Goal: Navigation & Orientation: Find specific page/section

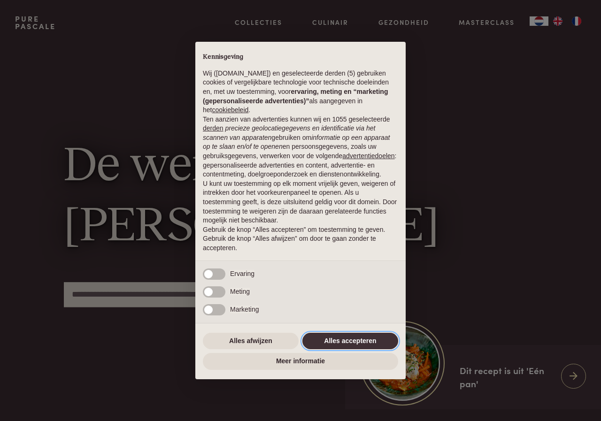
click at [334, 344] on button "Alles accepteren" at bounding box center [350, 341] width 96 height 17
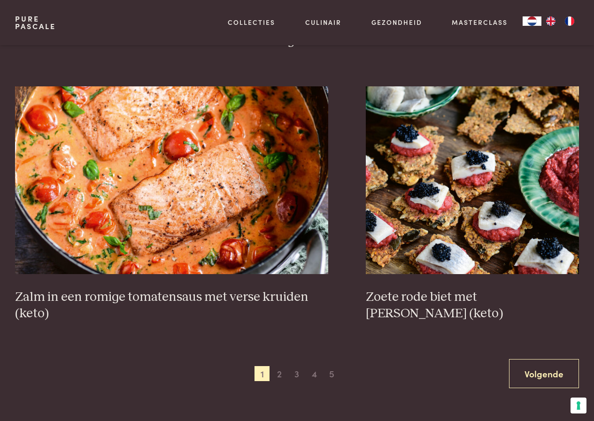
scroll to position [1550, 0]
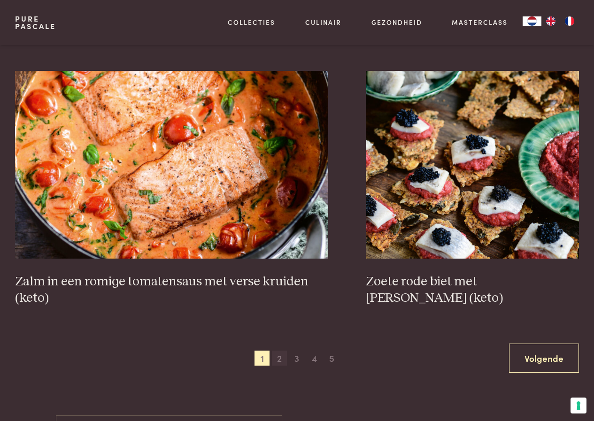
click at [281, 359] on span "2" at bounding box center [279, 358] width 15 height 15
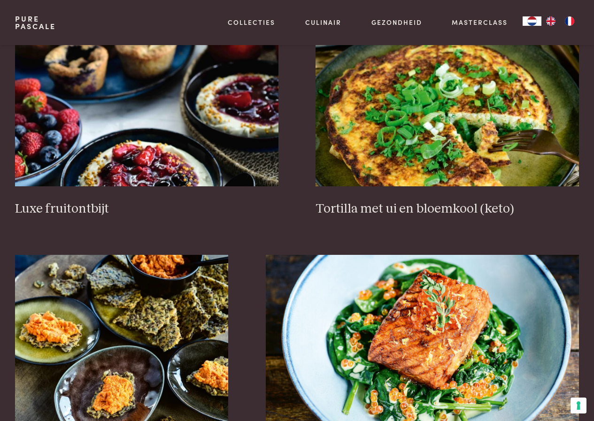
scroll to position [1155, 0]
